Goal: Find specific page/section: Find specific page/section

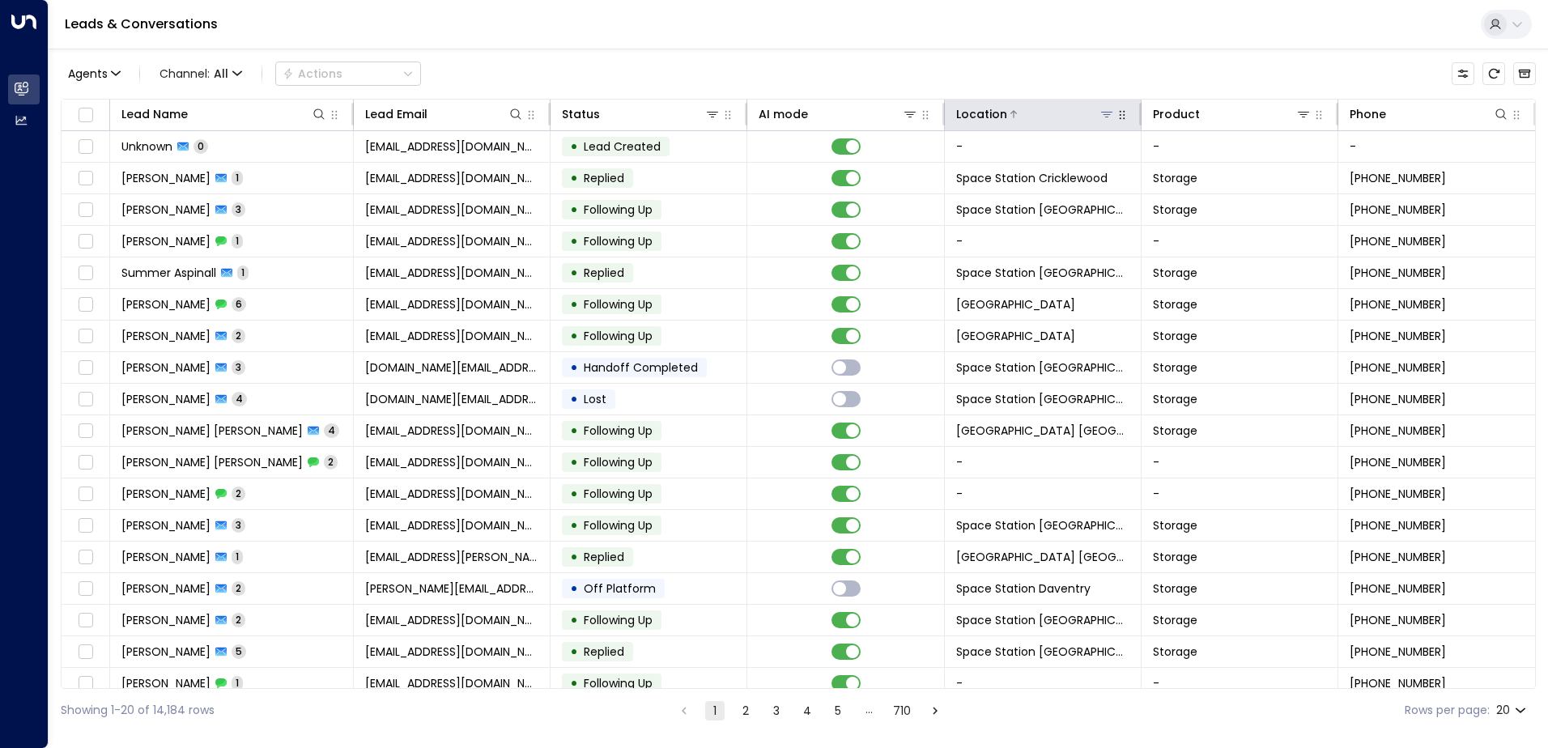
click at [1104, 110] on icon at bounding box center [1106, 114] width 13 height 13
click at [1100, 115] on icon at bounding box center [1106, 114] width 13 height 13
click at [1108, 115] on icon at bounding box center [1106, 114] width 13 height 13
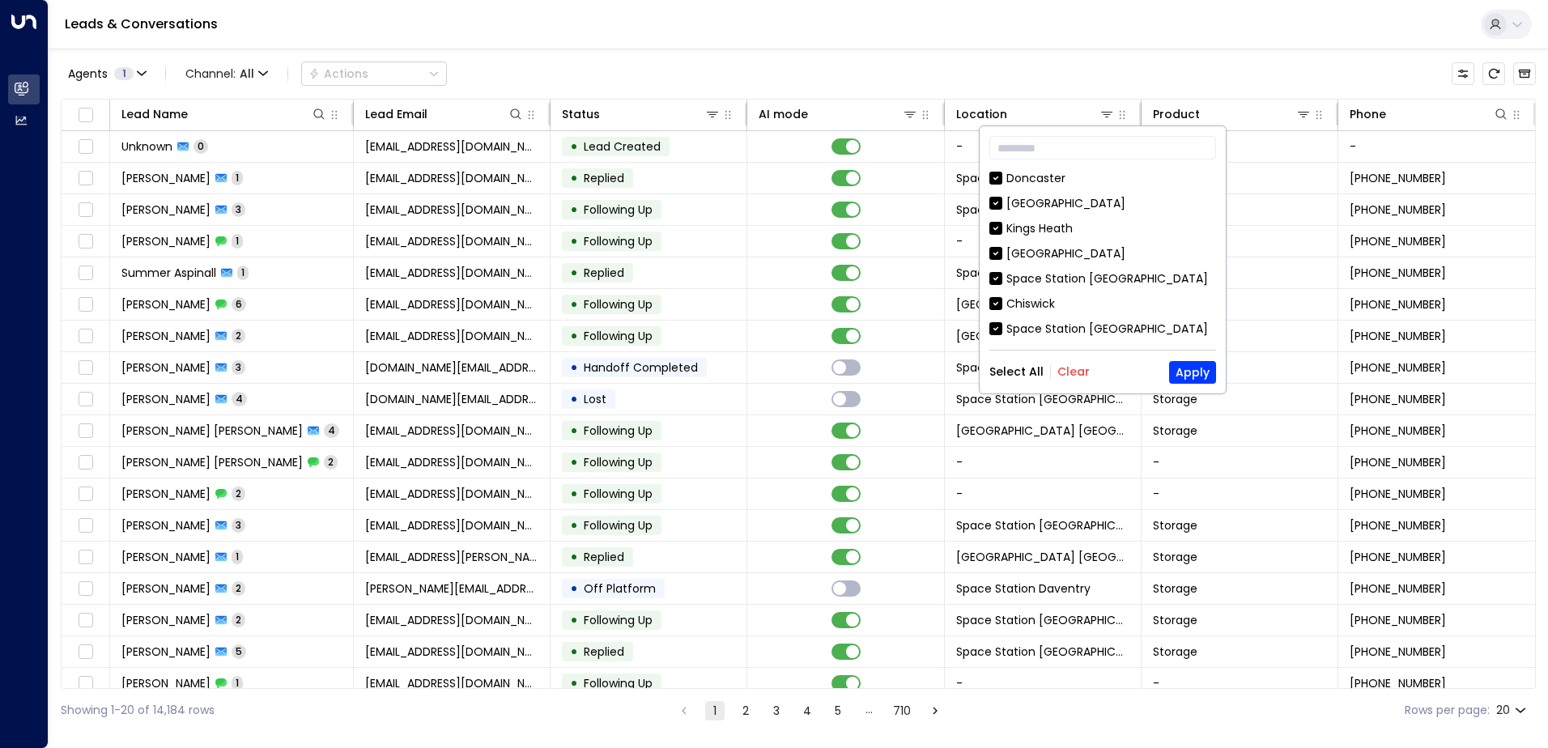
click at [1058, 365] on button "Clear" at bounding box center [1073, 371] width 32 height 13
click at [1078, 329] on div "Space Station [GEOGRAPHIC_DATA]" at bounding box center [1107, 329] width 202 height 17
click at [1206, 367] on button "Apply" at bounding box center [1192, 372] width 47 height 23
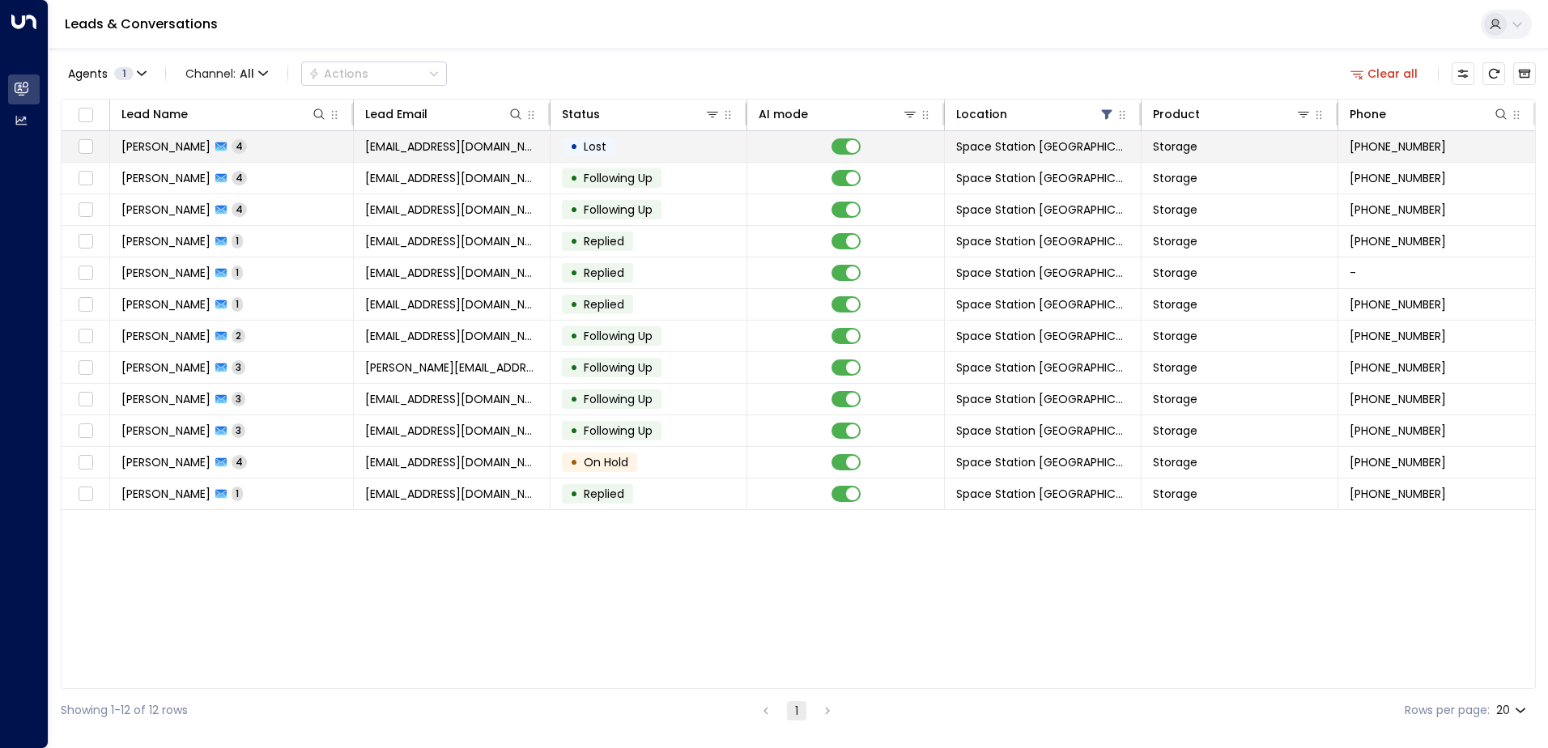
click at [776, 143] on td at bounding box center [845, 146] width 197 height 31
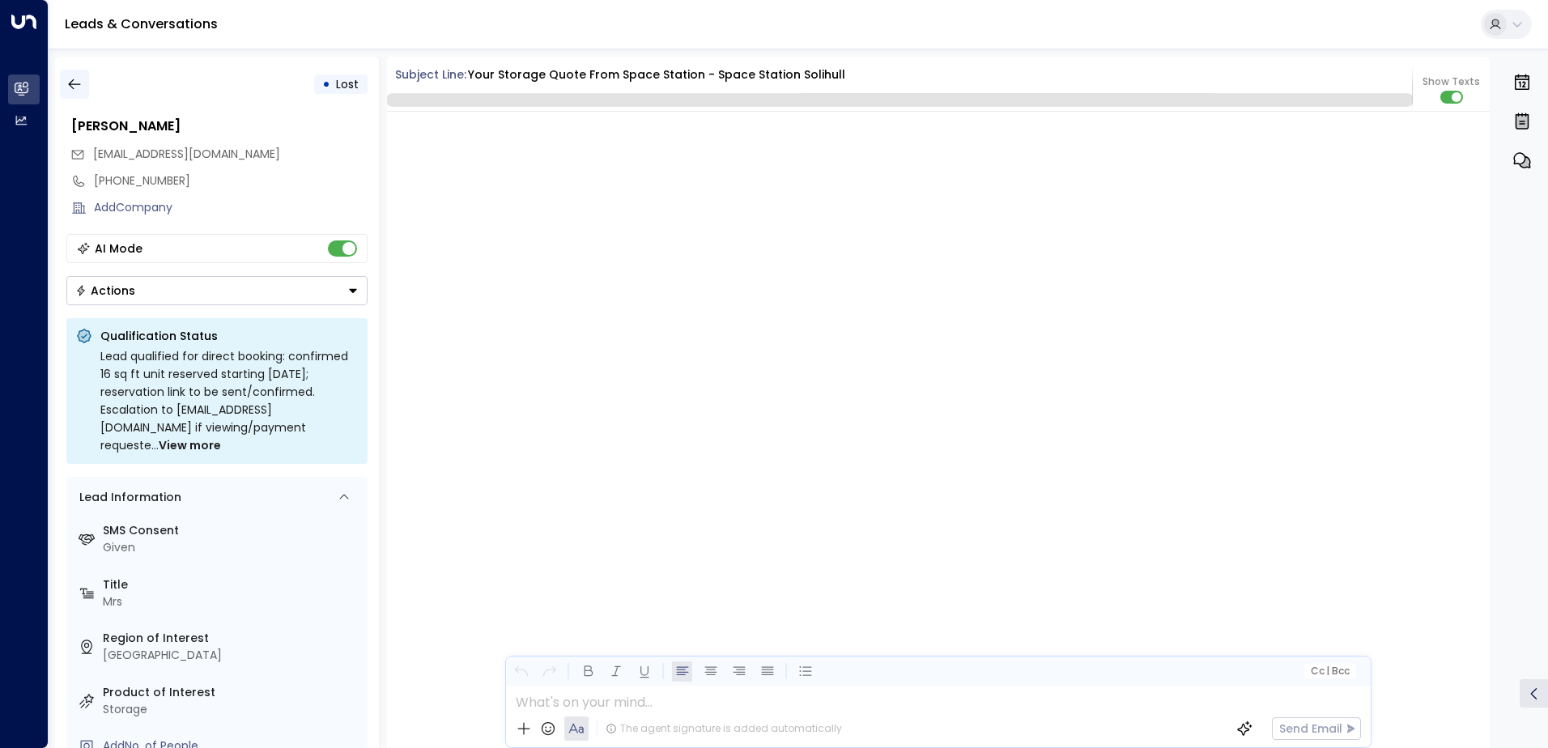
scroll to position [3426, 0]
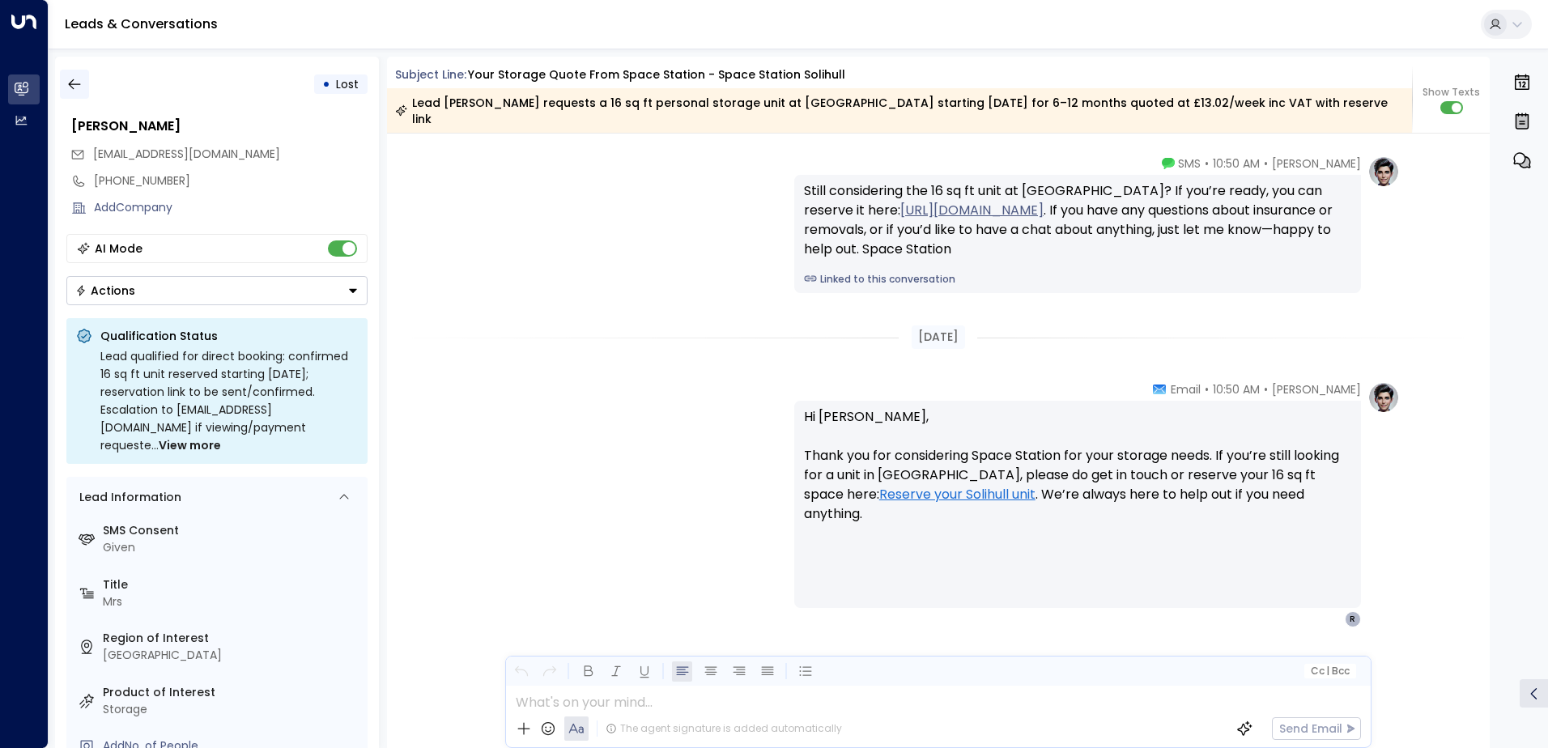
click at [75, 86] on icon "button" at bounding box center [74, 84] width 16 height 16
